Goal: Communication & Community: Connect with others

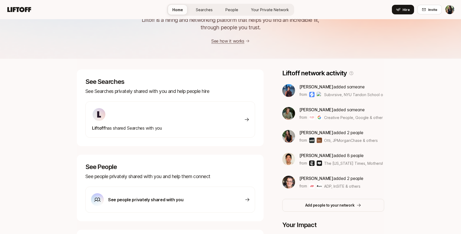
scroll to position [46, 0]
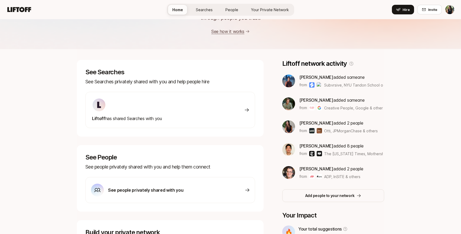
click at [184, 118] on div "Liftoff has shared Searches with you" at bounding box center [170, 110] width 170 height 36
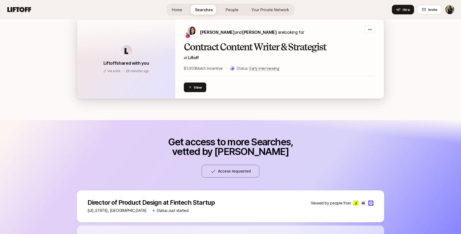
scroll to position [55, 0]
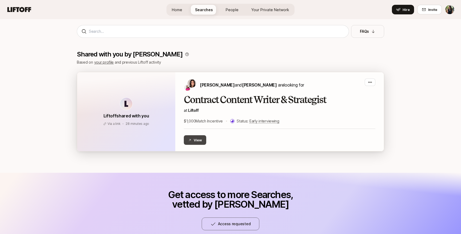
click at [191, 144] on button "View" at bounding box center [195, 140] width 22 height 10
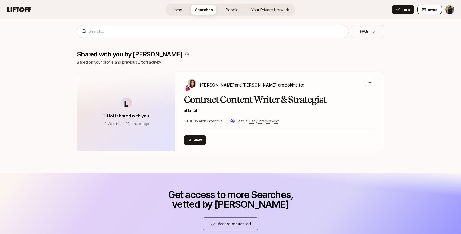
click at [428, 10] on span "Invite" at bounding box center [432, 9] width 9 height 5
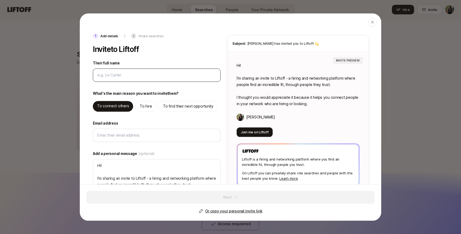
type input "N"
type textarea "x"
type input "Ni"
type textarea "x"
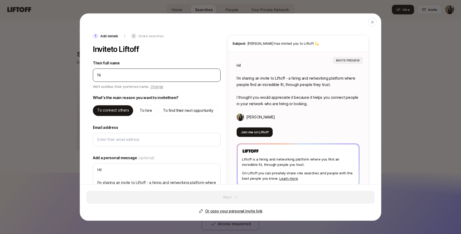
type input "Nis"
type textarea "x"
type input "Nish"
type textarea "x"
type input "Nishk"
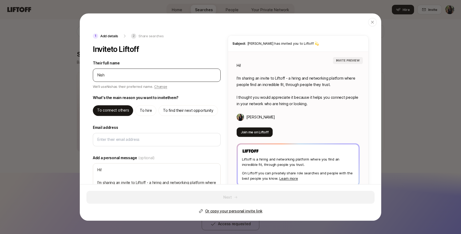
type textarea "x"
type input "Nishka"
type textarea "x"
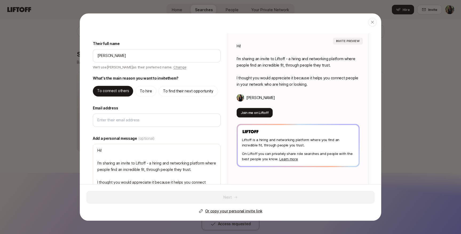
scroll to position [23, 0]
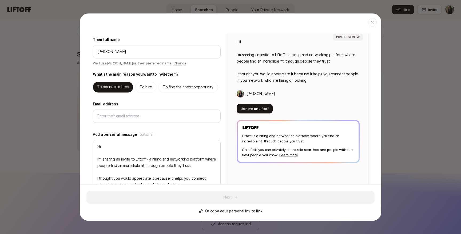
type input "Nishka"
type textarea "Hi Nishka! I’m sharing an invite to Liftoff - a hiring and networking platform …"
type textarea "x"
click at [221, 212] on p "Or copy your personal invite link" at bounding box center [233, 211] width 57 height 6
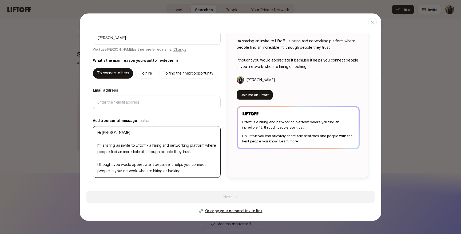
scroll to position [0, 0]
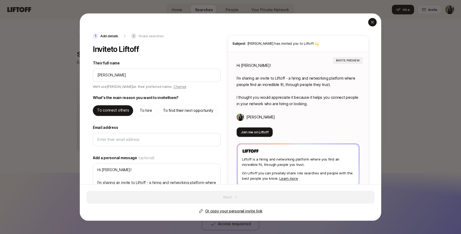
click at [374, 23] on icon "button" at bounding box center [372, 22] width 4 height 4
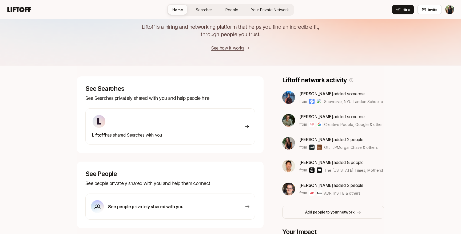
scroll to position [25, 0]
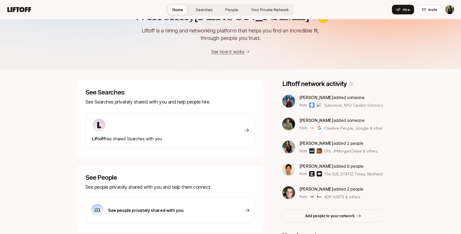
click at [289, 103] on img at bounding box center [288, 101] width 13 height 13
click at [308, 96] on span "[PERSON_NAME]" at bounding box center [316, 97] width 34 height 5
click at [291, 98] on img at bounding box center [288, 101] width 13 height 13
click at [449, 11] on html "Home Searches People Your Private Network Hire Home Searches People Your Privat…" at bounding box center [230, 92] width 461 height 234
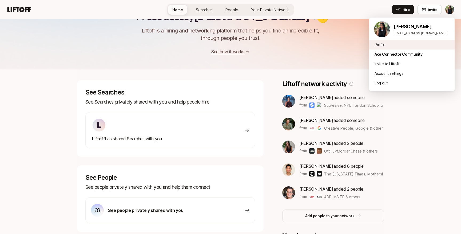
click at [378, 46] on div "Profile" at bounding box center [411, 45] width 85 height 10
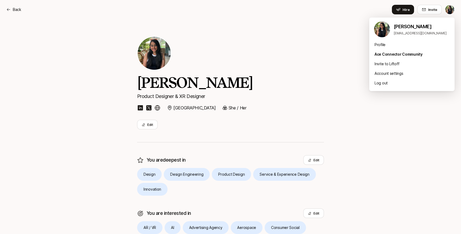
click at [448, 9] on html "Back Back Hire Invite Yesha Shah Product Designer & XR Designer NYC She / Her E…" at bounding box center [230, 117] width 461 height 234
click at [17, 9] on html "Back Back Hire Invite Yesha Shah Product Designer & XR Designer NYC She / Her E…" at bounding box center [230, 117] width 461 height 234
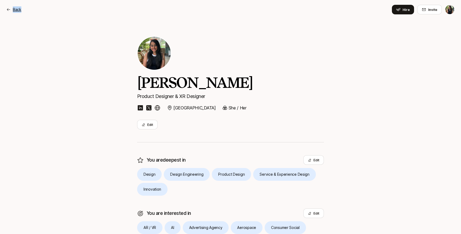
click at [17, 9] on p "Back" at bounding box center [17, 9] width 9 height 6
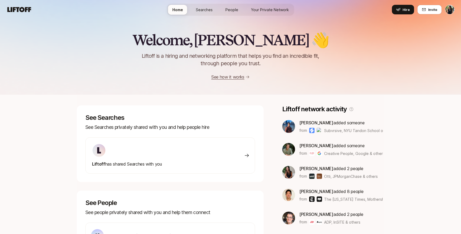
click at [278, 8] on span "Your Private Network" at bounding box center [270, 10] width 38 height 6
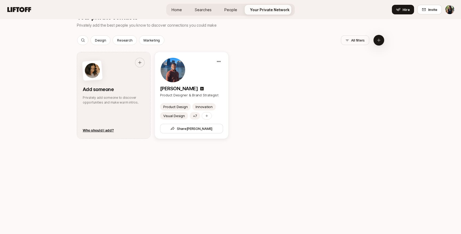
scroll to position [270, 0]
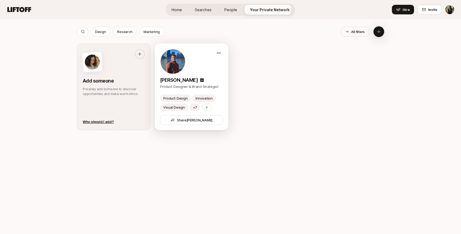
click at [171, 68] on img at bounding box center [172, 61] width 25 height 25
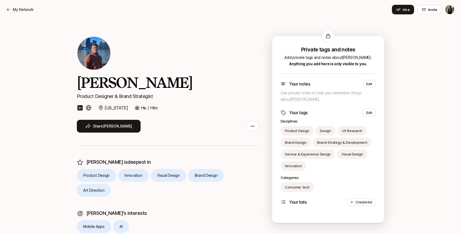
scroll to position [270, 0]
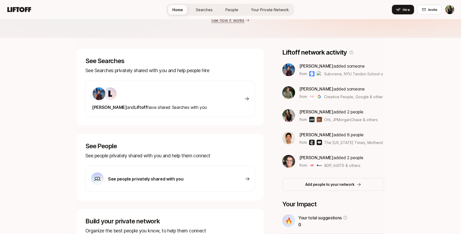
scroll to position [58, 0]
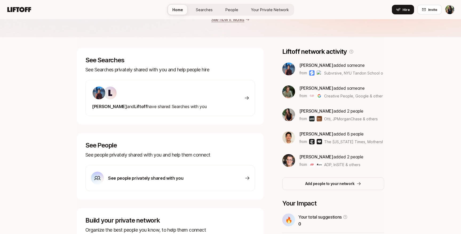
click at [243, 103] on div "Dhruvil and Liftoff have shared Searches with you" at bounding box center [170, 98] width 170 height 36
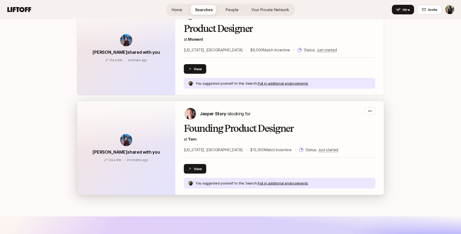
scroll to position [233, 0]
click at [200, 170] on button "View" at bounding box center [195, 169] width 22 height 10
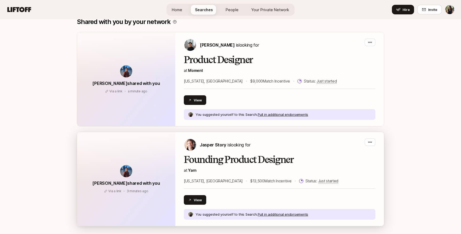
scroll to position [202, 0]
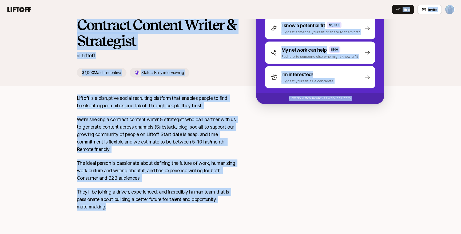
scroll to position [61, 0]
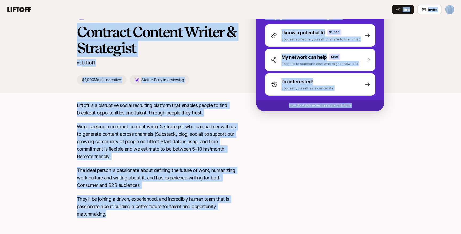
drag, startPoint x: 93, startPoint y: 177, endPoint x: 67, endPoint y: 98, distance: 82.8
click at [67, 98] on div "Liftoff shared with you Eleanor Morgan and Emma Frane are looking for Contract …" at bounding box center [230, 97] width 461 height 279
copy div "Status: Early interviewing Help Eleanor hire I know a potential fit $1,000 Sugg…"
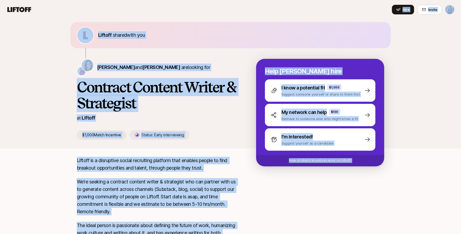
scroll to position [0, 0]
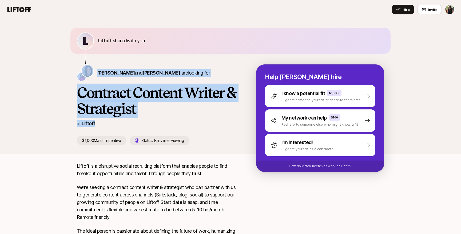
drag, startPoint x: 106, startPoint y: 123, endPoint x: 77, endPoint y: 71, distance: 59.9
click at [77, 71] on div "Eleanor Morgan and Emma Frane are looking for Contract Content Writer & Strateg…" at bounding box center [166, 105] width 179 height 81
copy div "Eleanor Morgan and Emma Frane are looking for Contract Content Writer & Strateg…"
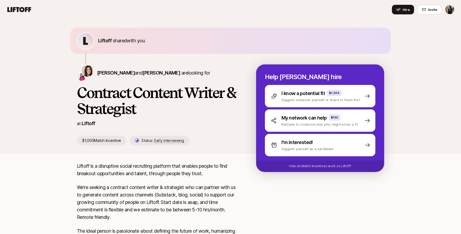
click at [24, 79] on div "Liftoff shared with you Eleanor Morgan and Emma Frane are looking for Contract …" at bounding box center [230, 86] width 461 height 135
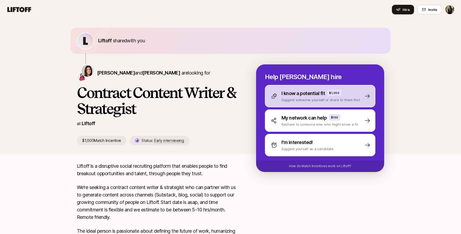
click at [303, 100] on p "Suggest someone yourself or share to them first" at bounding box center [320, 99] width 78 height 5
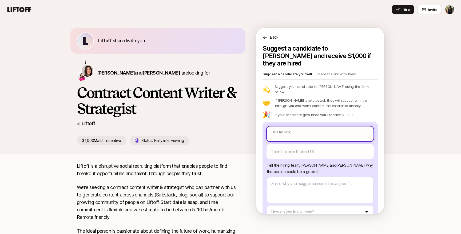
click at [273, 127] on input "text" at bounding box center [320, 134] width 107 height 15
type textarea "x"
type input "N"
type textarea "x"
type input "Ni"
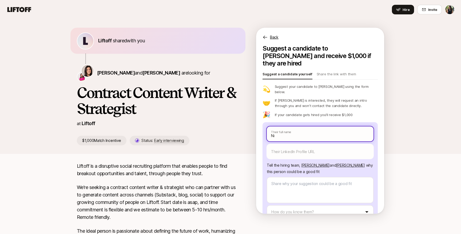
type textarea "x"
type input "Nis"
type textarea "x"
type input "Nish"
type textarea "x"
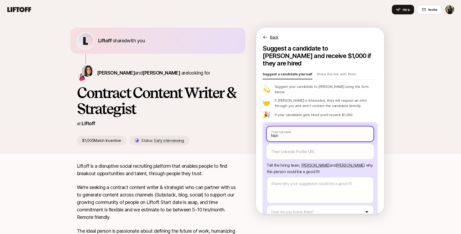
type input "Nishk"
type textarea "x"
type input "Nishka"
type textarea "x"
type input "Nishka"
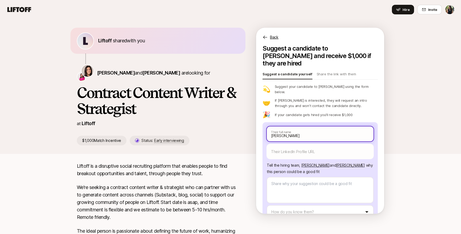
type textarea "x"
type input "Nishka S"
type textarea "x"
type input "Nishka Sh"
type textarea "x"
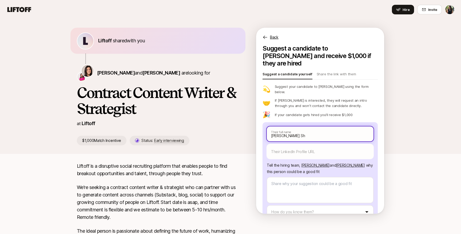
type input "Nishka Sha"
type textarea "x"
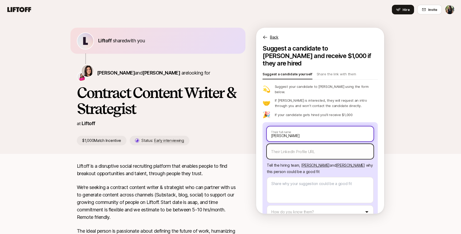
type input "Nishka Shah"
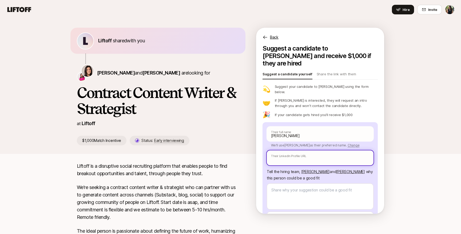
click at [322, 151] on input "text" at bounding box center [320, 158] width 107 height 15
paste input "https://www.linkedin.com/in/nishka-shah-210/"
type textarea "x"
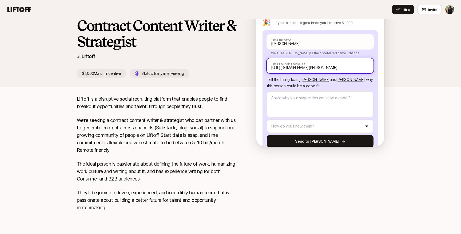
scroll to position [68, 0]
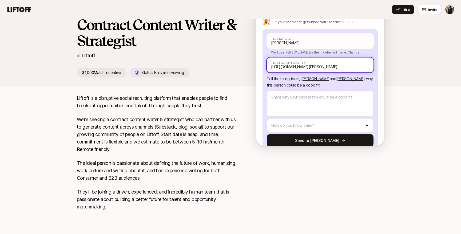
type input "https://www.linkedin.com/in/nishka-shah-210/"
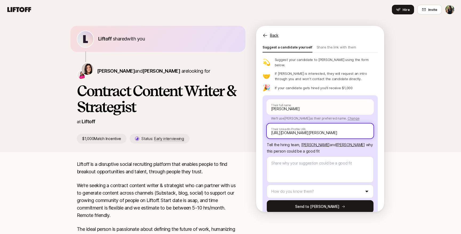
scroll to position [0, 0]
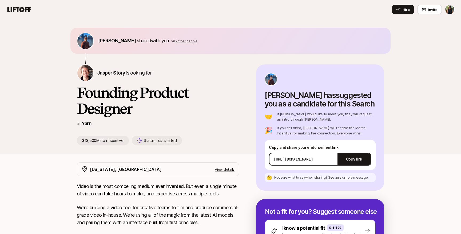
click at [181, 41] on span "2 other people" at bounding box center [186, 41] width 22 height 4
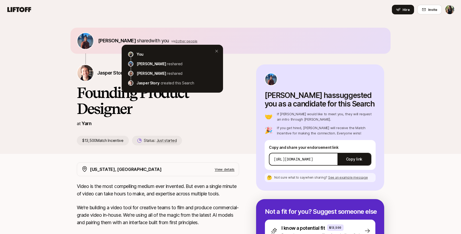
click at [42, 121] on div "Dhruvil Shah shared with you via 2 other people You Dhruvil Shah reshared Elean…" at bounding box center [230, 86] width 461 height 135
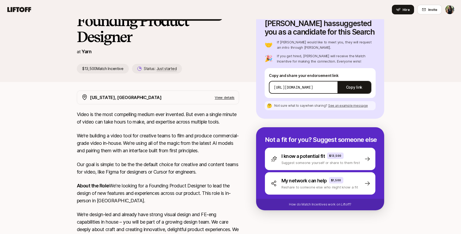
click at [42, 121] on div "Dhruvil Shah shared with you via 2 other people You Dhruvil Shah reshared Elean…" at bounding box center [230, 162] width 461 height 430
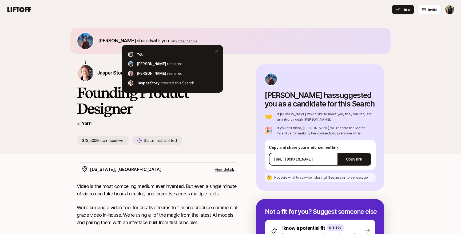
click at [216, 52] on icon at bounding box center [216, 51] width 6 height 6
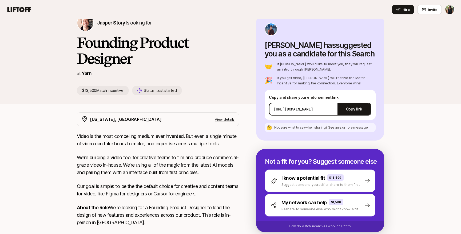
scroll to position [54, 0]
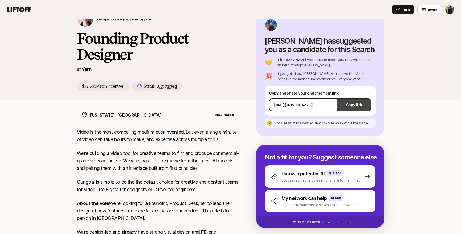
click at [359, 104] on button "Copy link" at bounding box center [353, 105] width 33 height 15
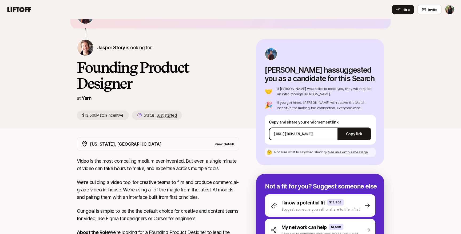
scroll to position [0, 0]
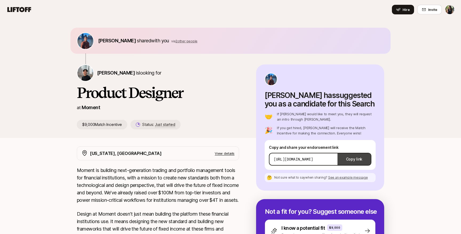
click at [353, 160] on button "Copy link" at bounding box center [353, 159] width 33 height 15
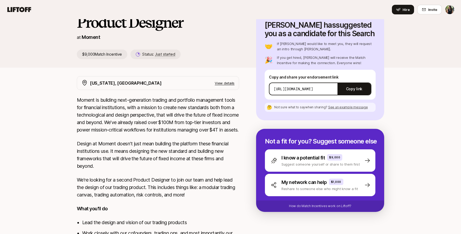
scroll to position [70, 0]
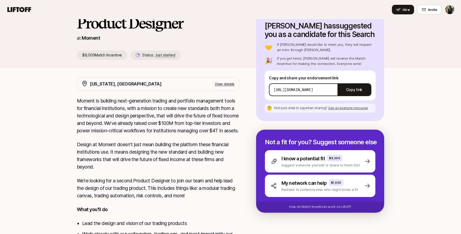
click at [340, 110] on span "See an example message" at bounding box center [348, 108] width 40 height 4
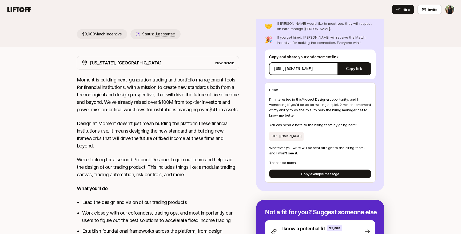
scroll to position [90, 0]
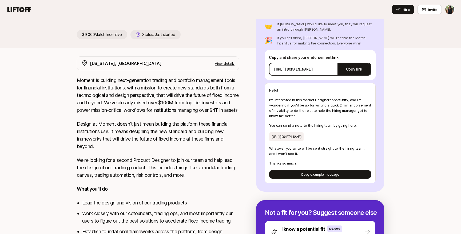
click at [400, 138] on div "[PERSON_NAME] shared with you via 2 other people [PERSON_NAME] is looking for P…" at bounding box center [230, 167] width 461 height 476
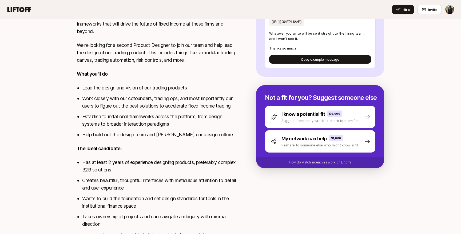
scroll to position [265, 0]
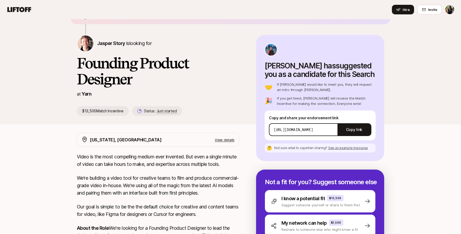
scroll to position [33, 0]
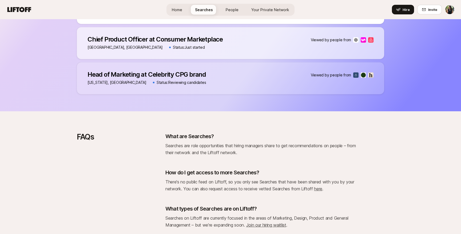
scroll to position [564, 0]
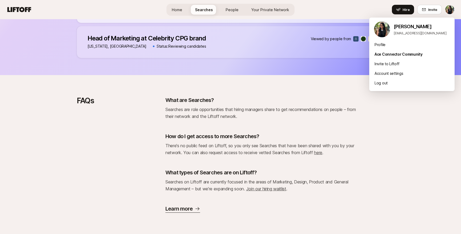
click at [392, 56] on div "Ace Connector Community" at bounding box center [411, 55] width 85 height 10
click at [391, 47] on div "Profile" at bounding box center [411, 45] width 85 height 10
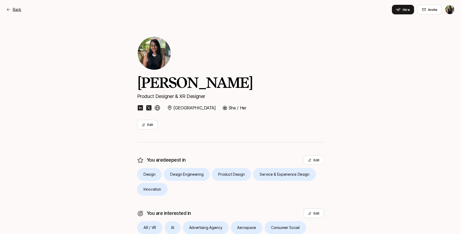
click at [10, 11] on icon at bounding box center [8, 9] width 4 height 4
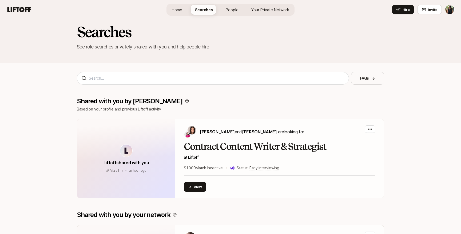
scroll to position [7, 0]
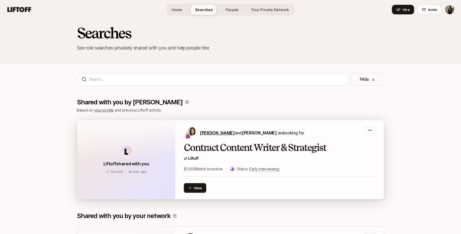
click at [212, 132] on span "Eleanor Morgan" at bounding box center [217, 132] width 35 height 5
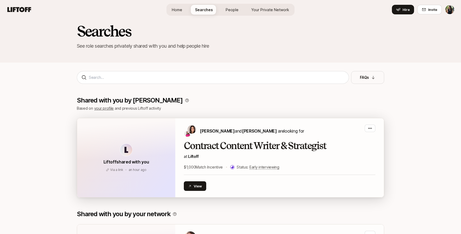
scroll to position [24, 0]
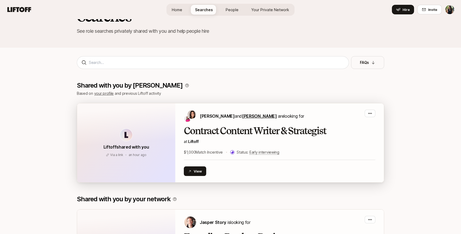
click at [258, 114] on span "Emma Frane" at bounding box center [259, 116] width 35 height 5
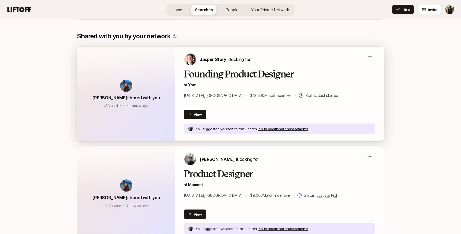
scroll to position [188, 0]
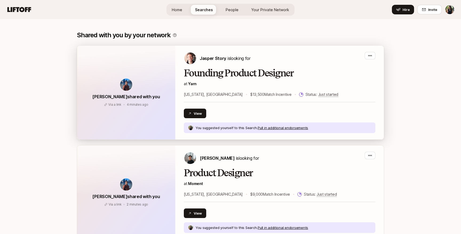
click at [196, 118] on div "Founding Product Designer at Yarn New York, NY $13,500 Match Incentive Status: …" at bounding box center [279, 100] width 191 height 65
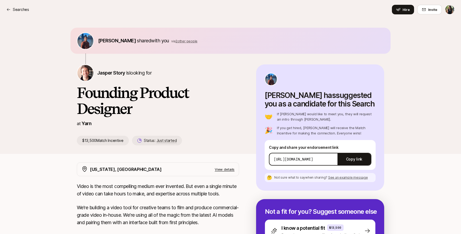
click at [176, 42] on span "2 other people" at bounding box center [186, 41] width 22 height 4
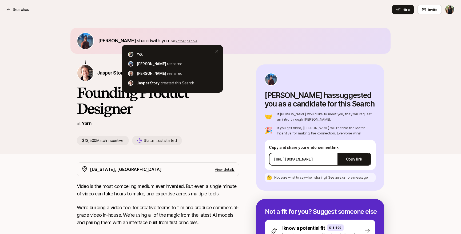
scroll to position [188, 0]
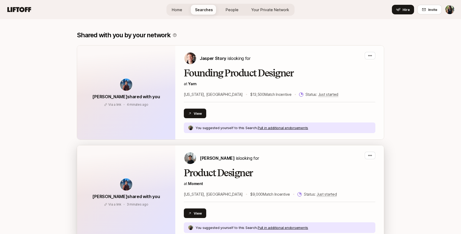
click at [235, 164] on div "Billy Tseng is looking for" at bounding box center [221, 158] width 75 height 13
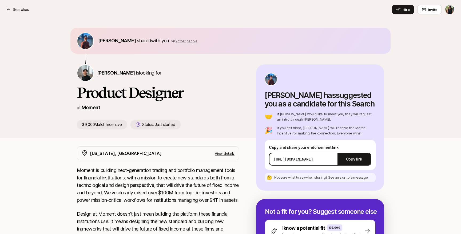
click at [183, 41] on span "2 other people" at bounding box center [186, 41] width 22 height 4
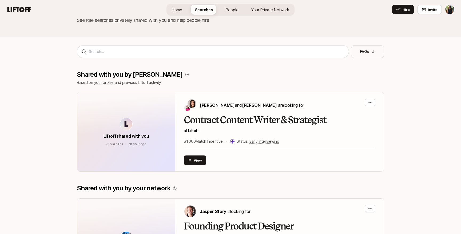
scroll to position [29, 0]
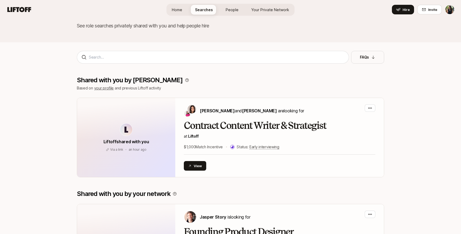
click at [29, 12] on icon at bounding box center [19, 9] width 26 height 7
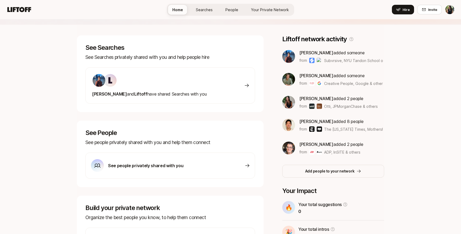
scroll to position [73, 0]
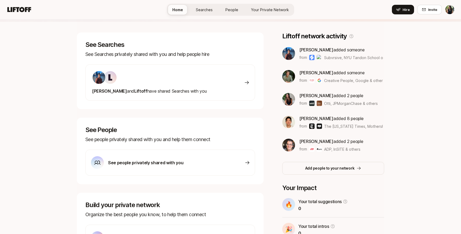
click at [287, 75] on img at bounding box center [288, 76] width 13 height 13
click at [319, 71] on span "[PERSON_NAME]" at bounding box center [316, 72] width 34 height 5
click at [324, 71] on span "[PERSON_NAME]" at bounding box center [316, 72] width 34 height 5
click at [328, 73] on p "Ian Schechter added someone" at bounding box center [340, 72] width 83 height 7
click at [329, 73] on p "Ian Schechter added someone" at bounding box center [340, 72] width 83 height 7
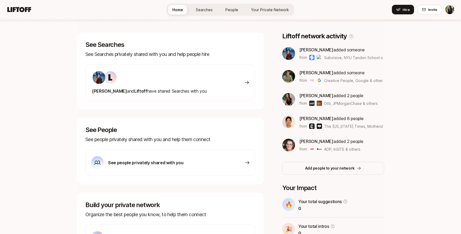
click at [328, 86] on div "Dhruvil Shah added someone from Subvrsive, NYU Tandon School of Engineering & o…" at bounding box center [333, 99] width 102 height 106
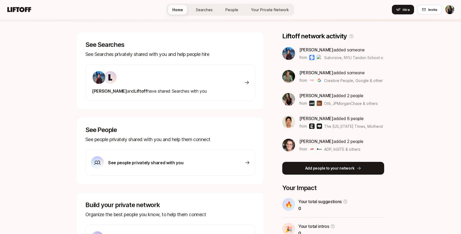
click at [316, 172] on button "Add people to your network" at bounding box center [333, 168] width 102 height 13
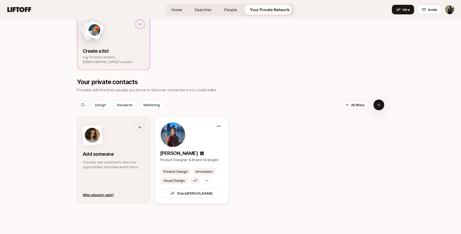
scroll to position [205, 0]
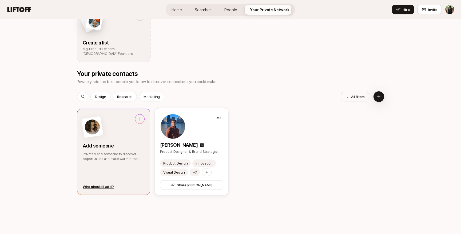
click at [138, 134] on div at bounding box center [114, 127] width 62 height 26
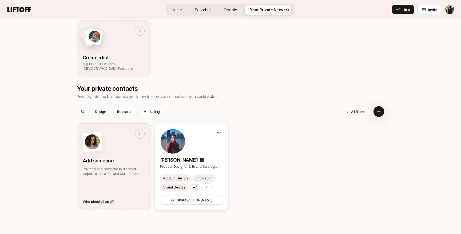
scroll to position [190, 0]
click at [118, 157] on div "Add someone Privately add someone to discover opportunities and make warm intro…" at bounding box center [114, 153] width 62 height 47
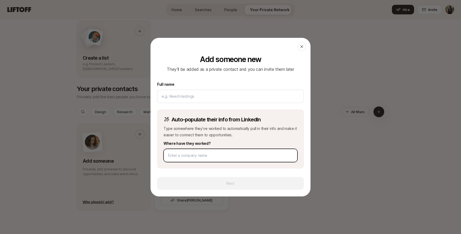
click at [219, 154] on input at bounding box center [230, 155] width 125 height 6
type input "google"
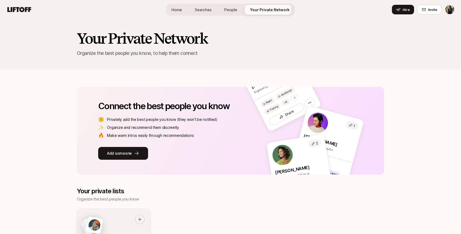
scroll to position [0, 0]
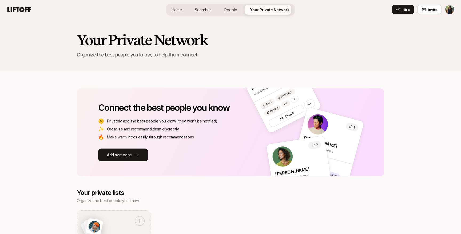
click at [179, 12] on span "Home" at bounding box center [176, 10] width 10 height 6
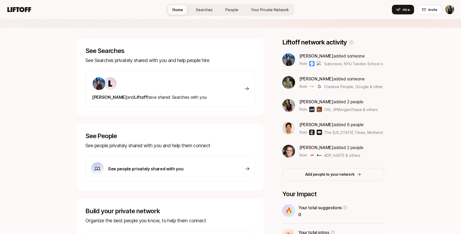
scroll to position [122, 0]
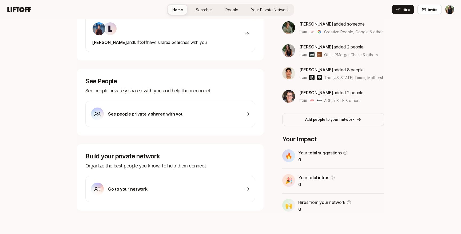
click at [182, 112] on div "See people privately shared with you" at bounding box center [170, 114] width 170 height 26
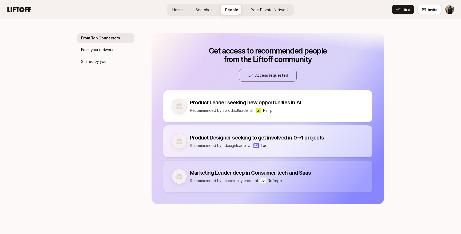
scroll to position [60, 0]
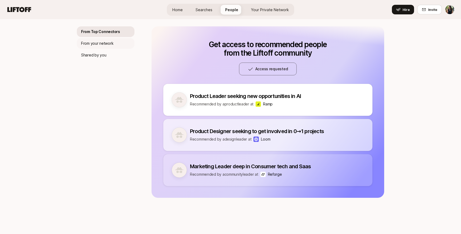
click at [111, 42] on p "From your network" at bounding box center [97, 43] width 32 height 6
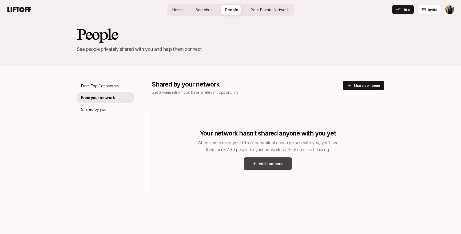
click at [279, 164] on button "Add someone" at bounding box center [268, 164] width 48 height 13
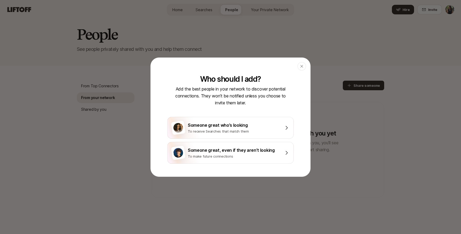
click at [300, 172] on div "Close Who should I add? Add the best people in your network to discover potenti…" at bounding box center [230, 117] width 160 height 119
click at [297, 74] on header "Close" at bounding box center [230, 66] width 159 height 17
click at [300, 65] on icon "button" at bounding box center [301, 66] width 4 height 4
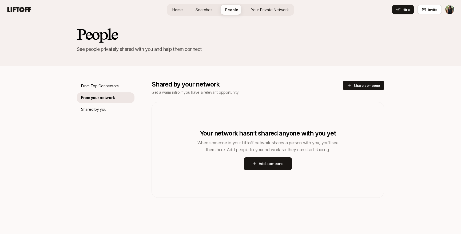
click at [21, 7] on icon at bounding box center [19, 9] width 24 height 5
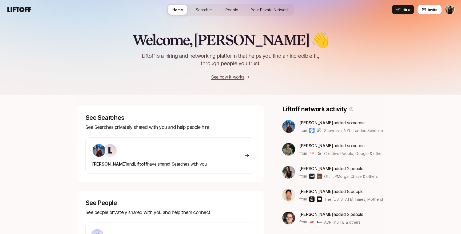
click at [52, 103] on div "Welcome, Yesha 👋 Liftoff is a hiring and networking platform that helps you fin…" at bounding box center [230, 187] width 461 height 337
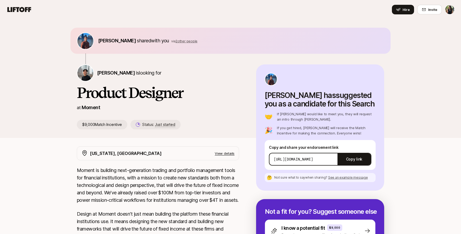
click at [447, 11] on html "Home Searches People Your Private Network Hire Hire Invite [PERSON_NAME] shared…" at bounding box center [230, 117] width 461 height 234
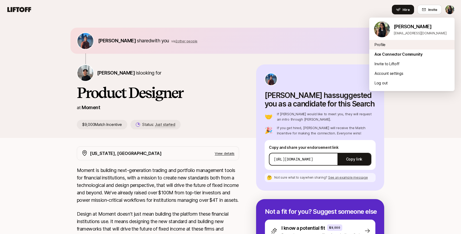
click at [380, 45] on div "Profile" at bounding box center [411, 45] width 85 height 10
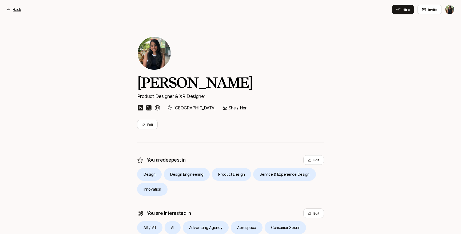
click at [12, 7] on div "Back" at bounding box center [13, 9] width 15 height 6
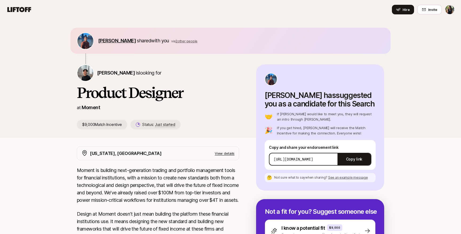
click at [106, 40] on span "[PERSON_NAME]" at bounding box center [117, 41] width 38 height 6
click at [450, 9] on html "Home Searches People Your Private Network Hire Hire Invite Dhruvil Shah shared …" at bounding box center [230, 117] width 461 height 234
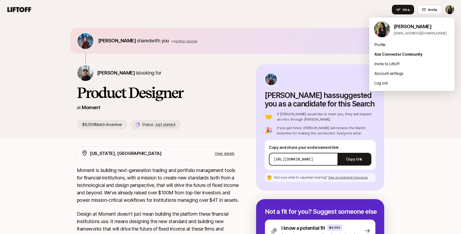
click at [21, 8] on html "Home Searches People Your Private Network Hire Hire Invite Dhruvil Shah shared …" at bounding box center [230, 117] width 461 height 234
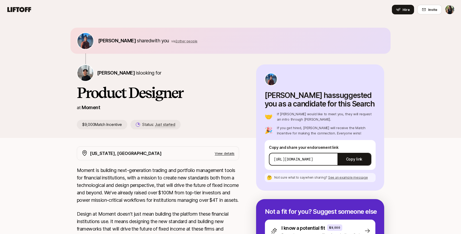
click at [21, 12] on icon at bounding box center [19, 9] width 24 height 5
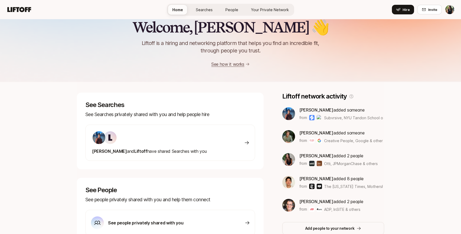
scroll to position [10, 0]
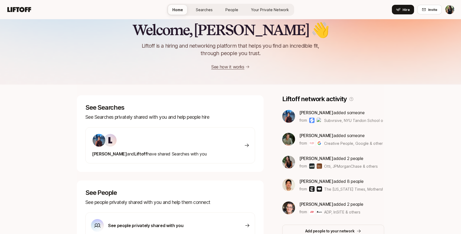
click at [233, 138] on div "Dhruvil and Liftoff have shared Searches with you" at bounding box center [170, 145] width 170 height 36
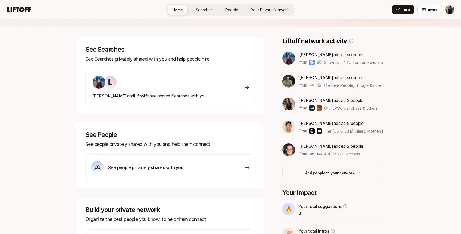
scroll to position [10, 0]
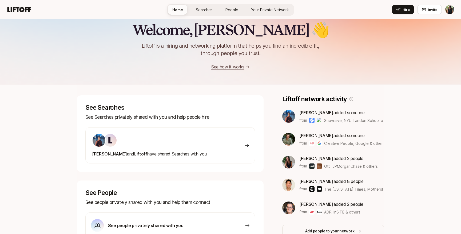
click at [236, 12] on span "People" at bounding box center [231, 10] width 13 height 6
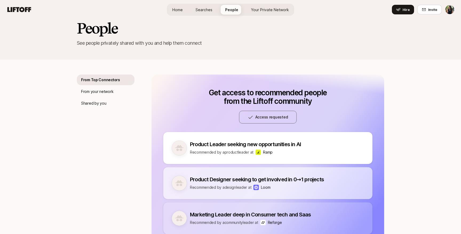
scroll to position [16, 0]
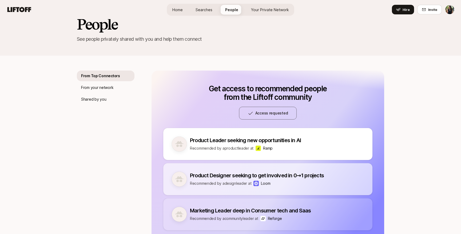
click at [277, 13] on link "Your Private Network" at bounding box center [270, 10] width 46 height 10
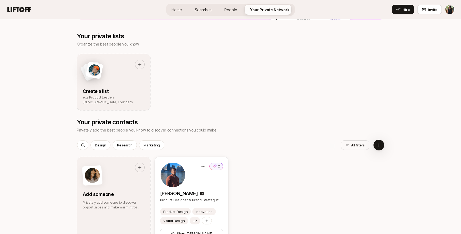
scroll to position [163, 0]
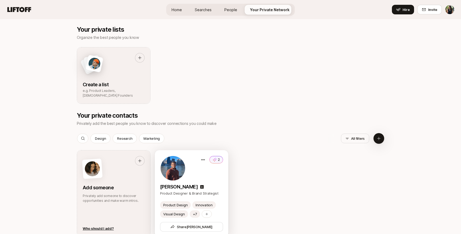
click at [171, 162] on img at bounding box center [172, 168] width 25 height 25
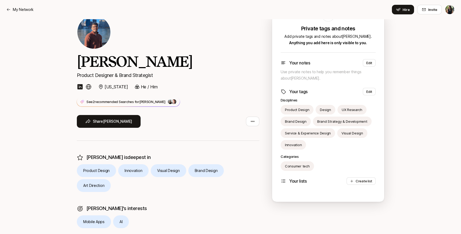
scroll to position [73, 0]
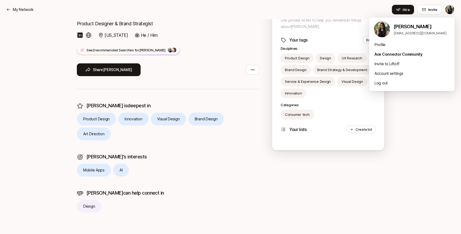
click at [449, 11] on html "My Network My Network Hire Invite Dhruvil Shah Product Designer & Brand Strateg…" at bounding box center [230, 44] width 461 height 234
click at [382, 46] on div "Profile" at bounding box center [411, 45] width 85 height 10
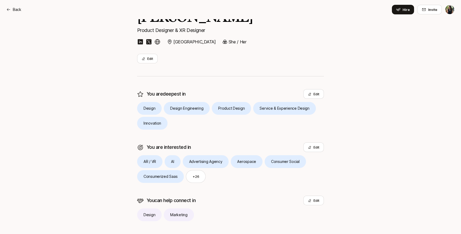
scroll to position [75, 0]
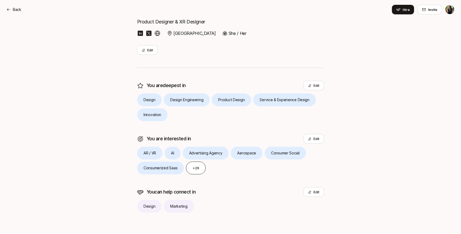
click at [190, 171] on button "+ 26" at bounding box center [196, 168] width 20 height 13
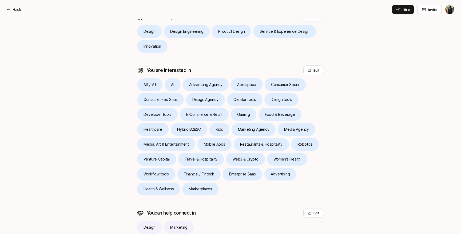
scroll to position [164, 0]
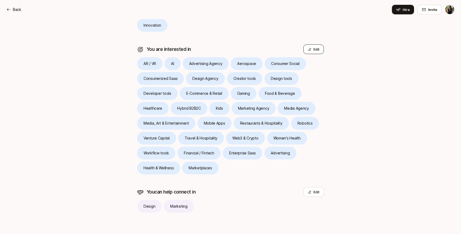
click at [313, 53] on button "Edit" at bounding box center [313, 50] width 21 height 10
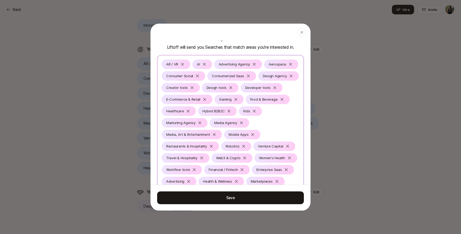
scroll to position [11, 0]
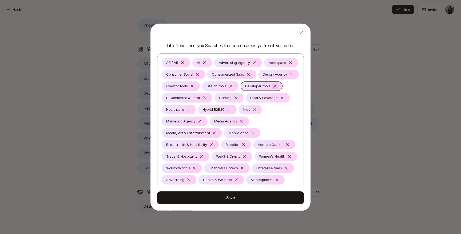
click at [272, 85] on icon at bounding box center [274, 86] width 4 height 4
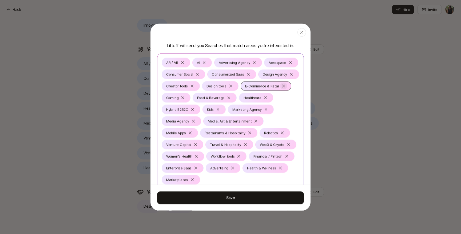
click at [281, 87] on icon at bounding box center [283, 86] width 4 height 4
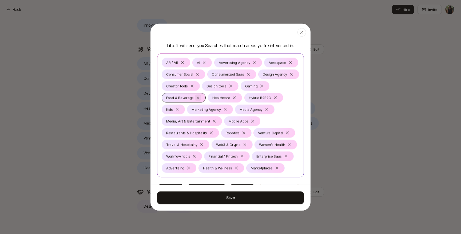
click at [199, 98] on icon at bounding box center [198, 98] width 4 height 4
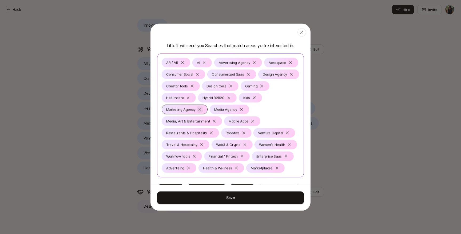
click at [200, 110] on icon at bounding box center [200, 109] width 4 height 4
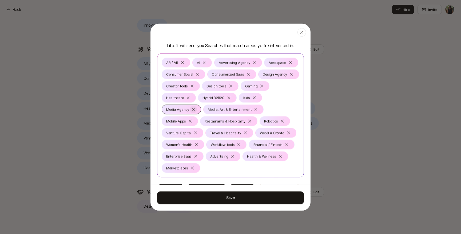
click at [196, 110] on div at bounding box center [193, 109] width 6 height 6
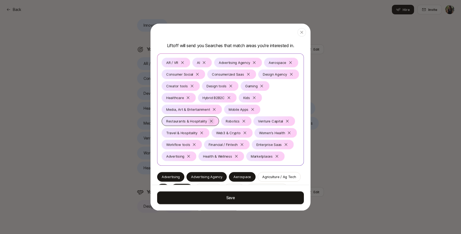
click at [211, 122] on icon at bounding box center [211, 121] width 3 height 3
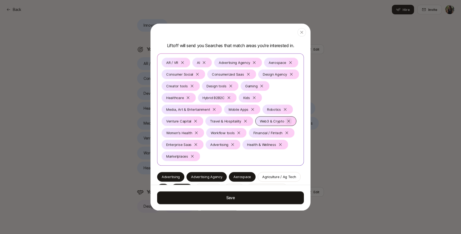
click at [287, 122] on icon at bounding box center [288, 121] width 4 height 4
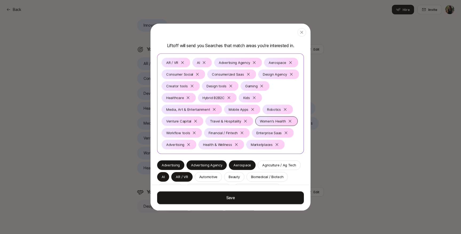
click at [291, 121] on div "Women's Health" at bounding box center [276, 121] width 42 height 10
click at [288, 122] on div "Workflow tools" at bounding box center [275, 121] width 40 height 10
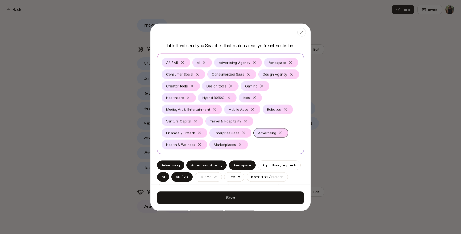
click at [253, 132] on div "Advertising" at bounding box center [270, 133] width 35 height 10
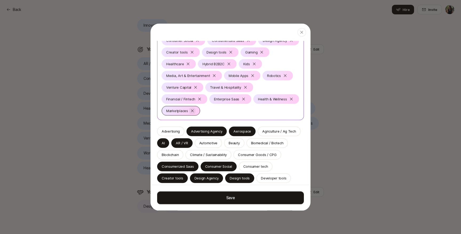
scroll to position [46, 0]
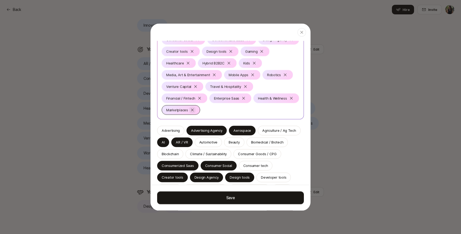
click at [195, 107] on div at bounding box center [192, 110] width 6 height 6
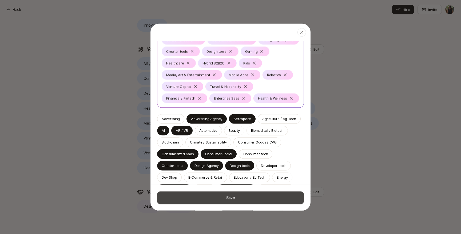
click at [239, 199] on button "Save" at bounding box center [230, 197] width 147 height 13
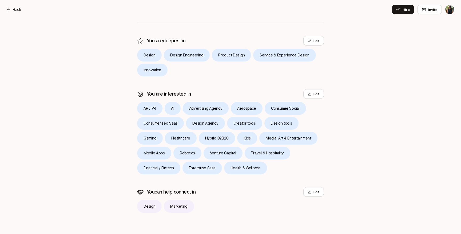
scroll to position [0, 0]
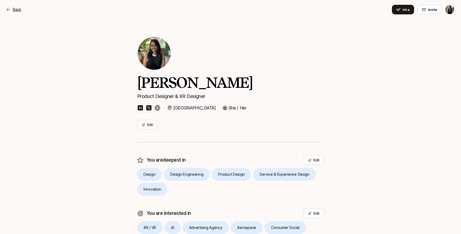
click at [13, 12] on p "Back" at bounding box center [17, 9] width 9 height 6
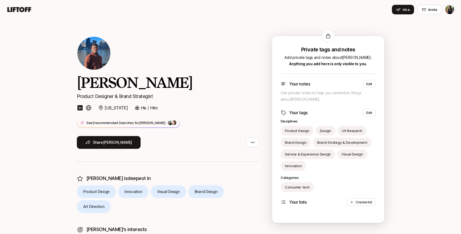
scroll to position [73, 0]
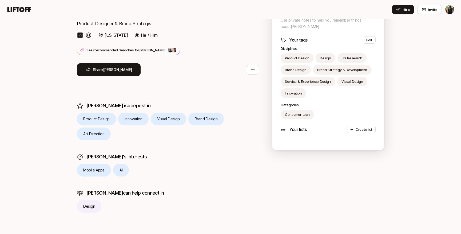
click at [43, 131] on div "Dhruvil Shah Product Designer & Brand Strategist New York He / Him See 2 recomm…" at bounding box center [230, 90] width 461 height 288
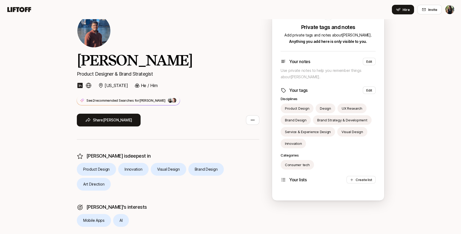
scroll to position [0, 0]
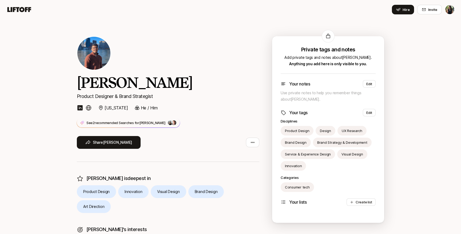
click at [88, 108] on img at bounding box center [88, 108] width 6 height 6
click at [30, 6] on icon at bounding box center [19, 9] width 26 height 7
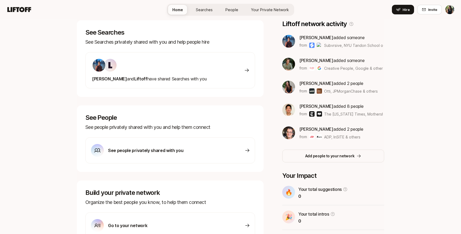
scroll to position [122, 0]
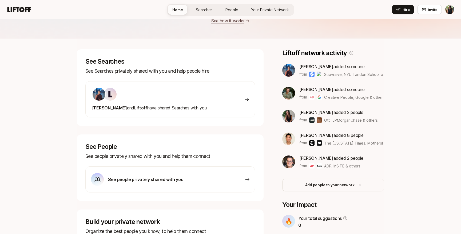
scroll to position [122, 0]
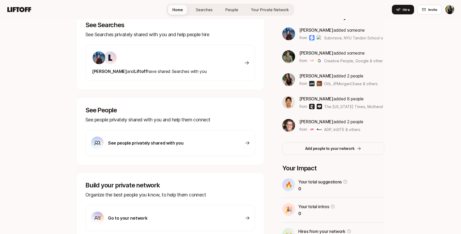
click at [229, 146] on div "See people privately shared with you" at bounding box center [170, 143] width 170 height 26
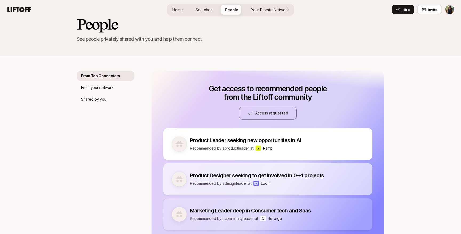
scroll to position [93, 0]
